Goal: Check status

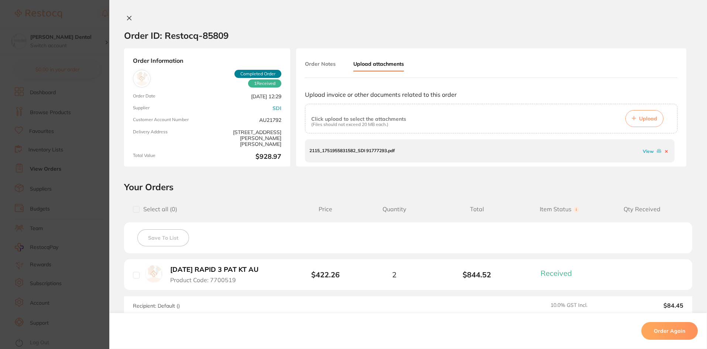
click at [128, 21] on button at bounding box center [129, 19] width 10 height 8
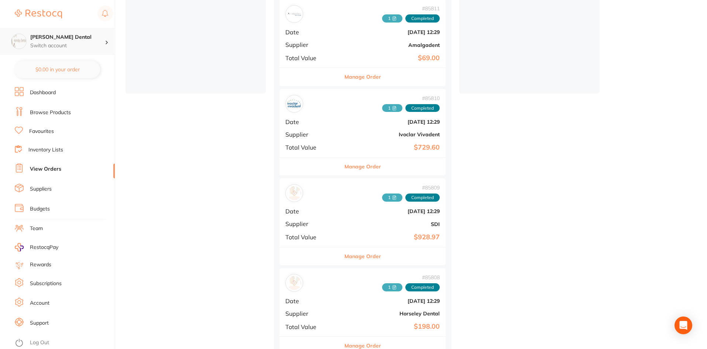
click at [73, 39] on h4 "[PERSON_NAME] Dental" at bounding box center [67, 37] width 75 height 7
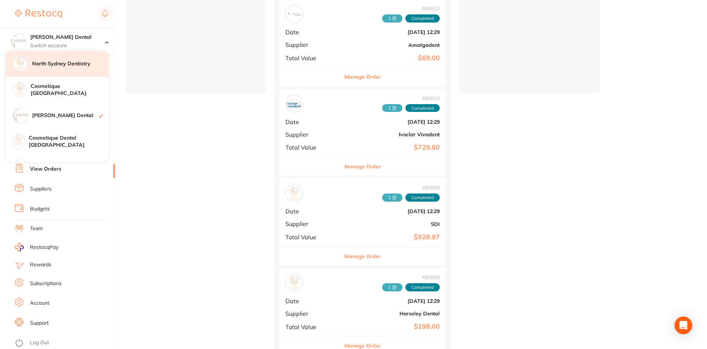
click at [65, 65] on h4 "North Sydney Dentistry" at bounding box center [70, 63] width 77 height 7
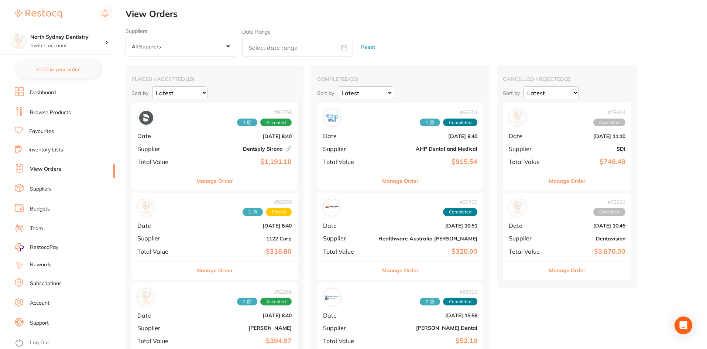
click at [210, 46] on button "All suppliers +0" at bounding box center [180, 47] width 111 height 20
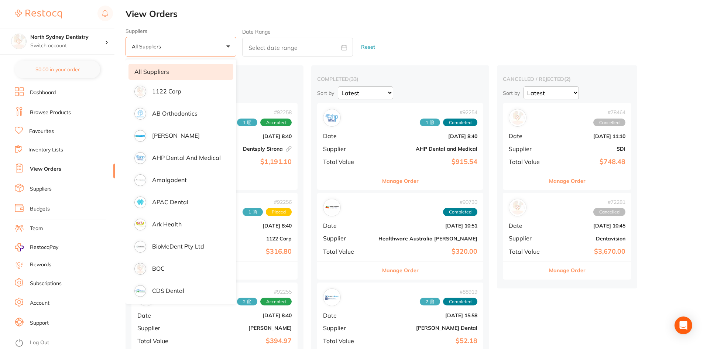
click at [268, 44] on input "text" at bounding box center [297, 47] width 111 height 19
select select "8"
select select "2025"
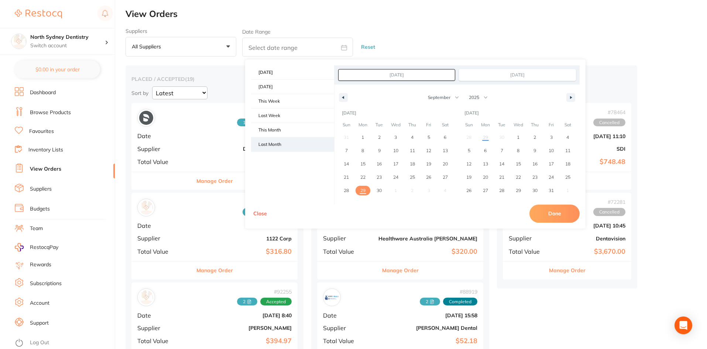
click at [275, 141] on span "Last Month" at bounding box center [292, 144] width 83 height 14
type input "[DATE]"
select select "7"
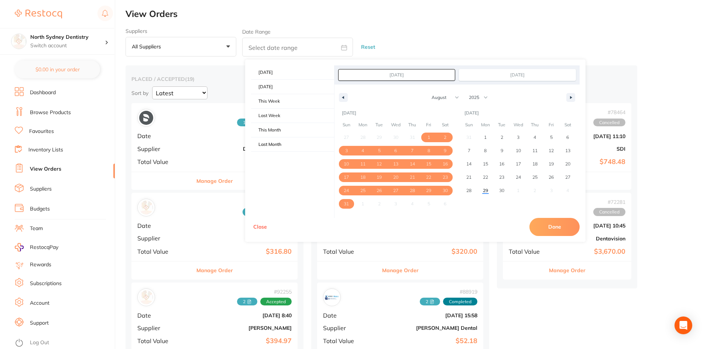
click at [550, 224] on button "Done" at bounding box center [554, 227] width 50 height 18
type input "[DATE] to [DATE]"
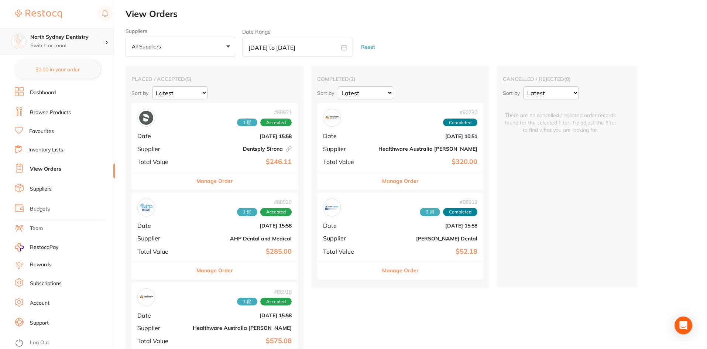
click at [93, 38] on h4 "North Sydney Dentistry" at bounding box center [67, 37] width 75 height 7
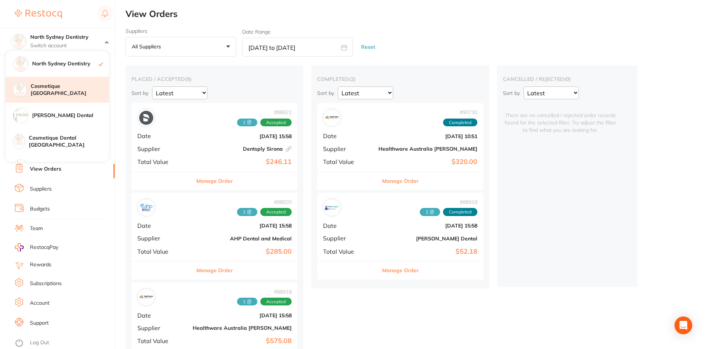
click at [63, 89] on h4 "Cosmetique [GEOGRAPHIC_DATA]" at bounding box center [70, 90] width 78 height 14
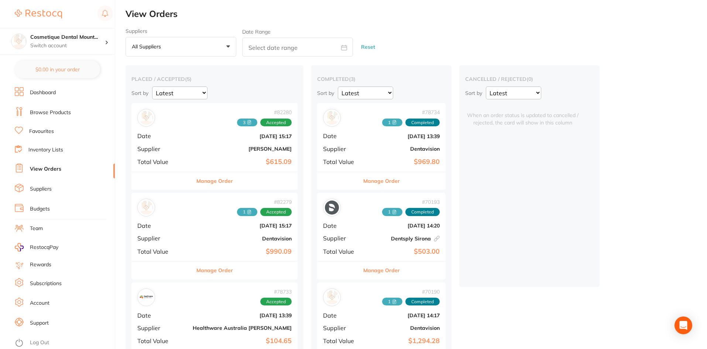
click at [275, 43] on input "text" at bounding box center [297, 47] width 111 height 19
select select "8"
select select "2025"
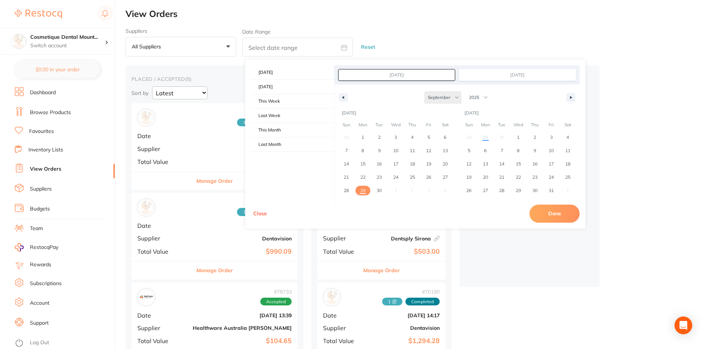
click at [429, 96] on select "January February March April May June July August September October November De…" at bounding box center [442, 97] width 37 height 13
select select "7"
click at [424, 91] on select "January February March April May June July August September October November De…" at bounding box center [442, 97] width 37 height 13
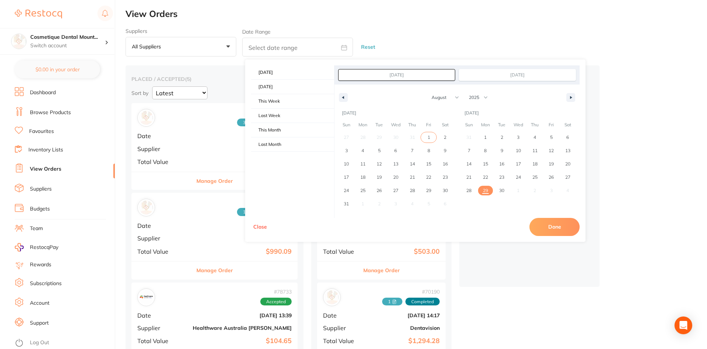
click at [426, 139] on span "1" at bounding box center [428, 137] width 17 height 10
type input "[DATE]"
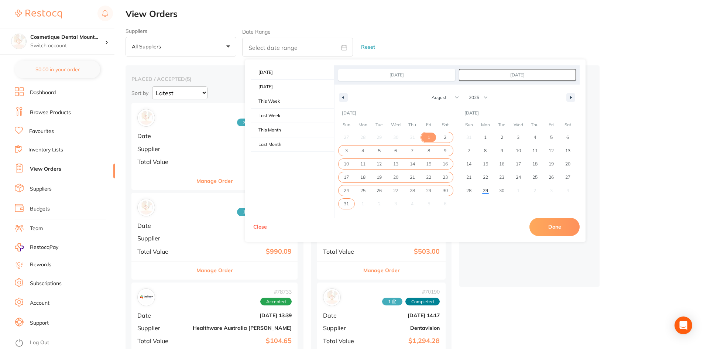
click at [346, 205] on span "31" at bounding box center [346, 203] width 5 height 13
type input "[DATE]"
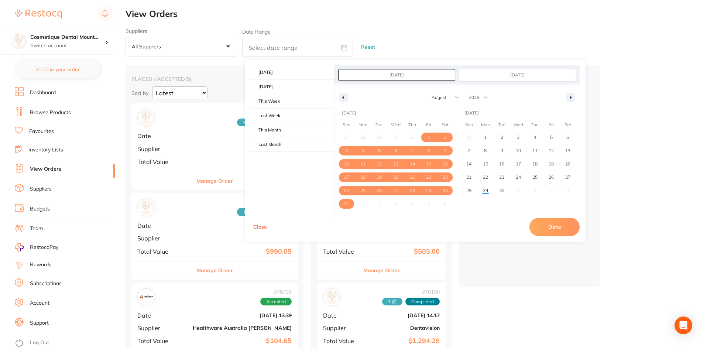
click at [552, 224] on button "Done" at bounding box center [554, 227] width 50 height 18
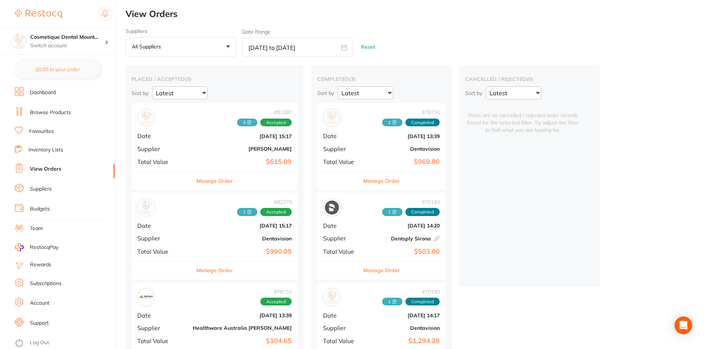
type input "[DATE] to [DATE]"
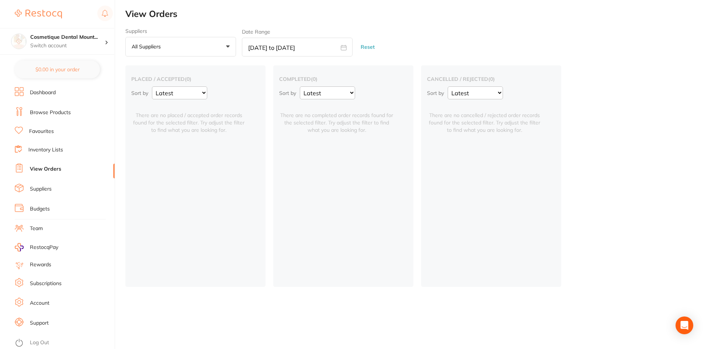
click at [367, 45] on button "Reset" at bounding box center [368, 47] width 18 height 20
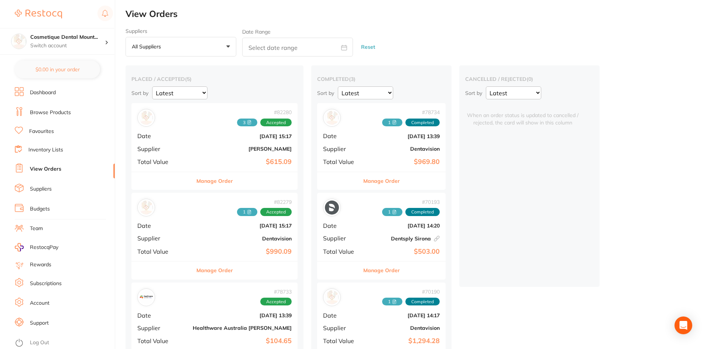
click at [211, 42] on button "All suppliers +0" at bounding box center [180, 47] width 111 height 20
